Goal: Book appointment/travel/reservation

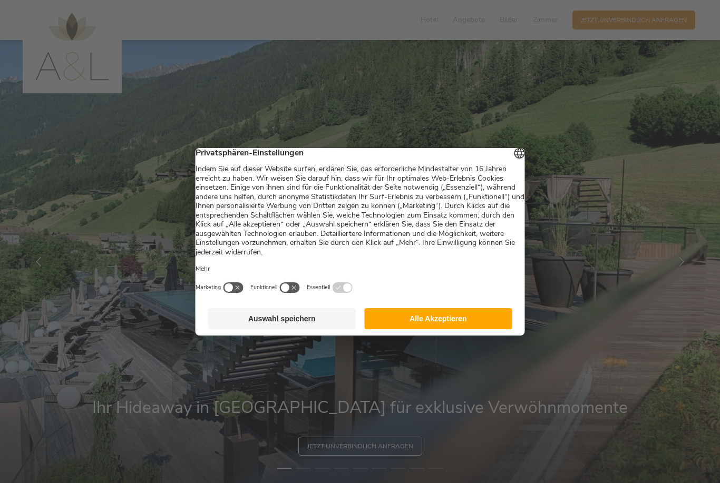
click at [437, 324] on button "Alle Akzeptieren" at bounding box center [438, 318] width 148 height 21
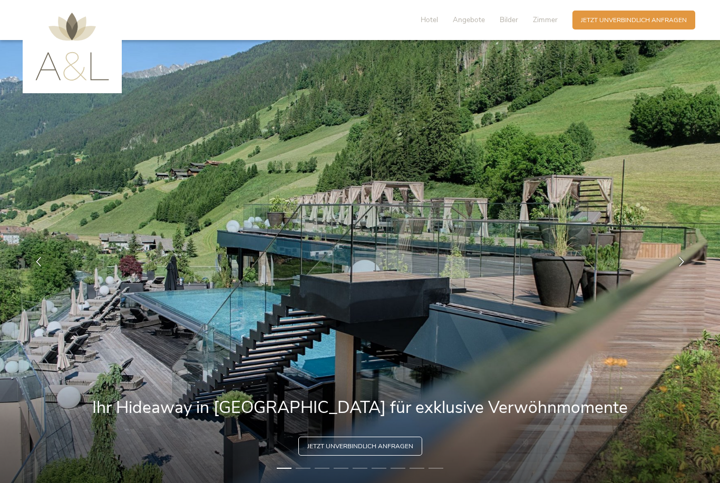
click at [472, 23] on span "Angebote" at bounding box center [469, 20] width 32 height 10
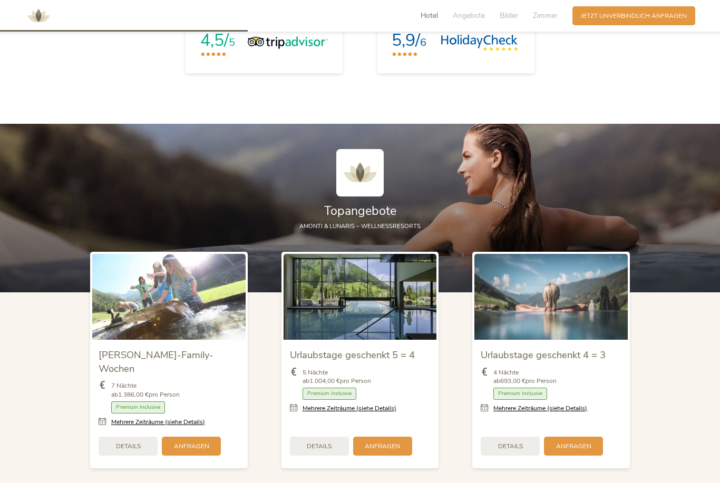
scroll to position [1067, 0]
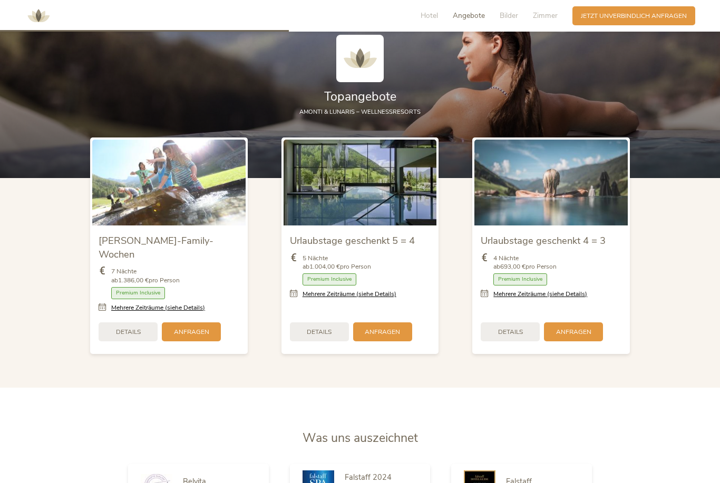
click at [387, 299] on link "Mehrere Zeiträume (siehe Details)" at bounding box center [349, 294] width 94 height 9
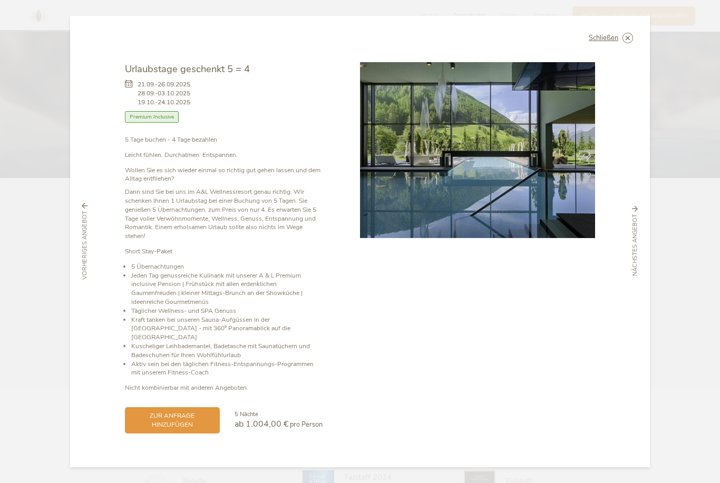
click at [0, 0] on icon at bounding box center [0, 0] width 0 height 0
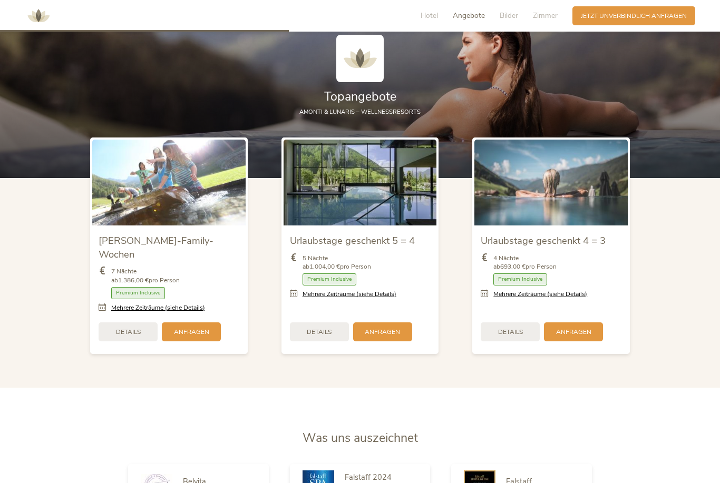
click at [572, 299] on link "Mehrere Zeiträume (siehe Details)" at bounding box center [540, 294] width 94 height 9
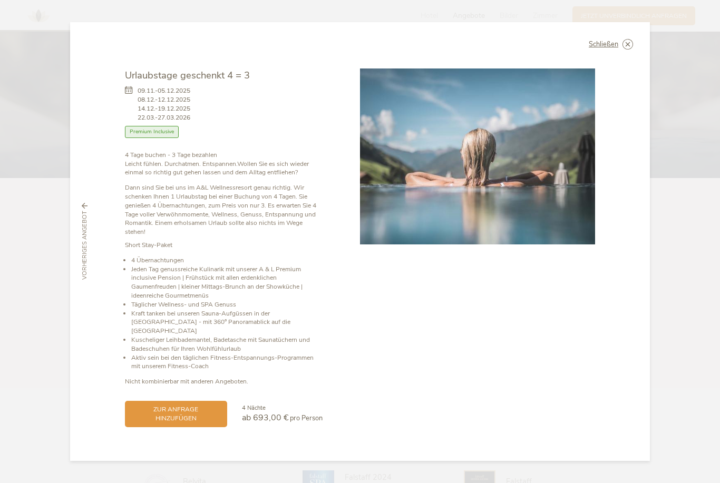
click at [163, 95] on span "09.11.-05.12.2025 08.12.-12.12.2025 14.12.-19.12.2025 22.03.-27.03.2026" at bounding box center [164, 103] width 53 height 35
click at [132, 95] on icon at bounding box center [131, 103] width 13 height 35
click at [0, 0] on icon at bounding box center [0, 0] width 0 height 0
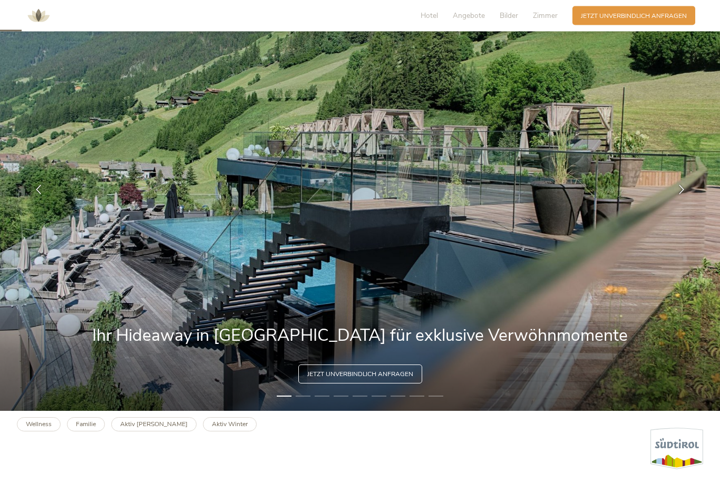
scroll to position [0, 0]
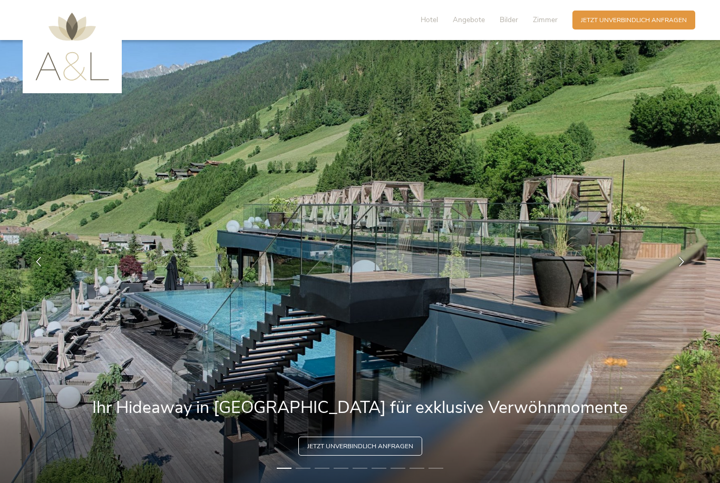
click at [430, 24] on span "Hotel" at bounding box center [429, 20] width 17 height 10
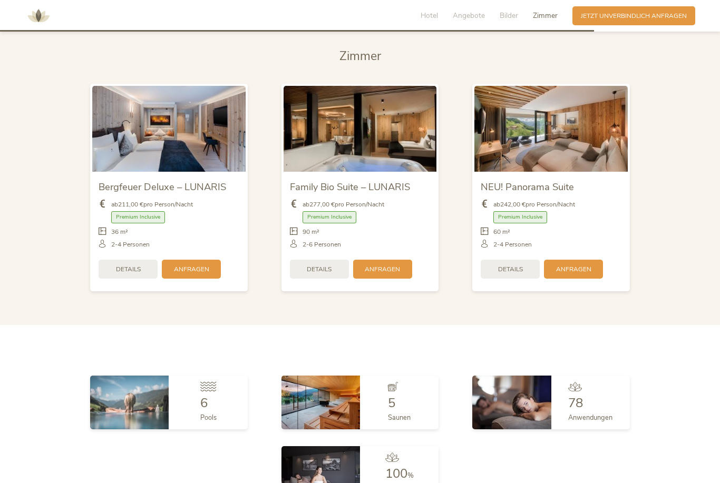
scroll to position [2165, 0]
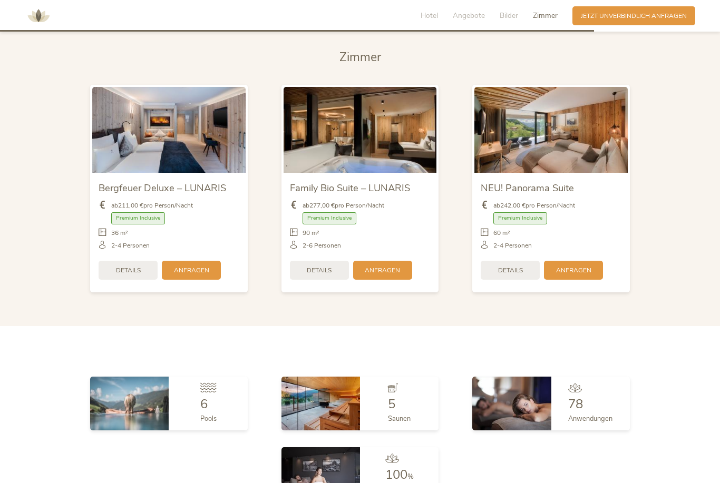
click at [169, 157] on img at bounding box center [168, 130] width 153 height 86
click at [126, 275] on span "Details" at bounding box center [128, 270] width 25 height 9
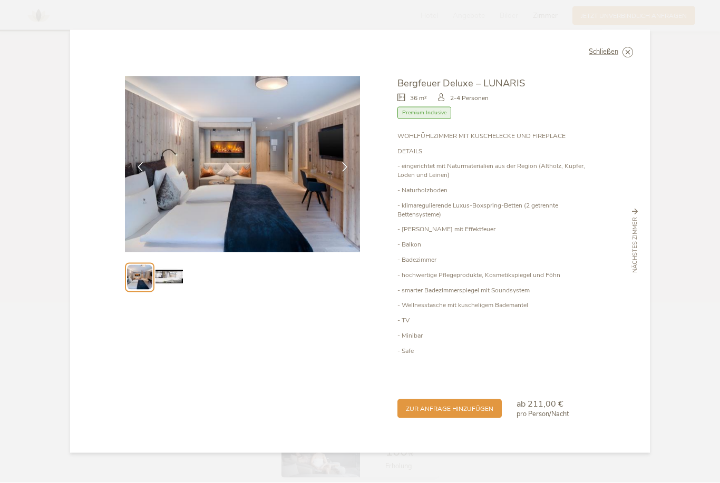
scroll to position [2194, 0]
click at [178, 291] on img at bounding box center [168, 277] width 27 height 27
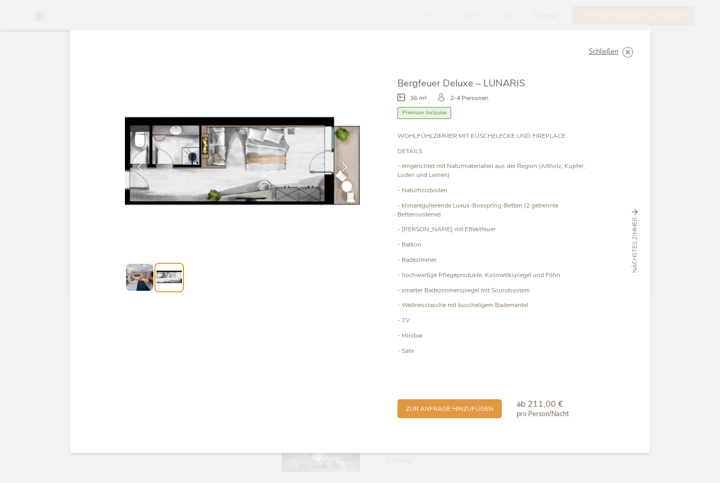
click at [137, 291] on img at bounding box center [139, 277] width 27 height 27
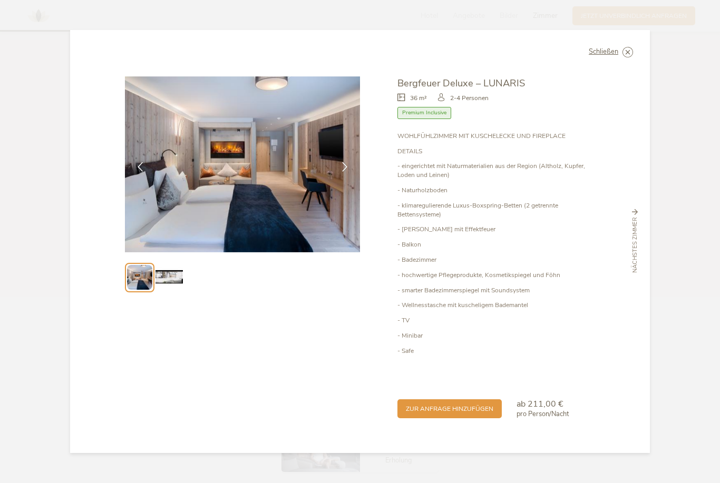
click at [0, 0] on icon at bounding box center [0, 0] width 0 height 0
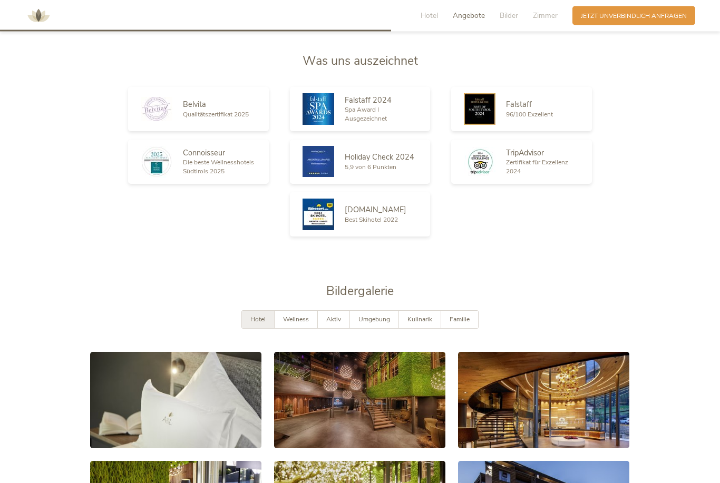
scroll to position [1436, 0]
